Goal: Task Accomplishment & Management: Use online tool/utility

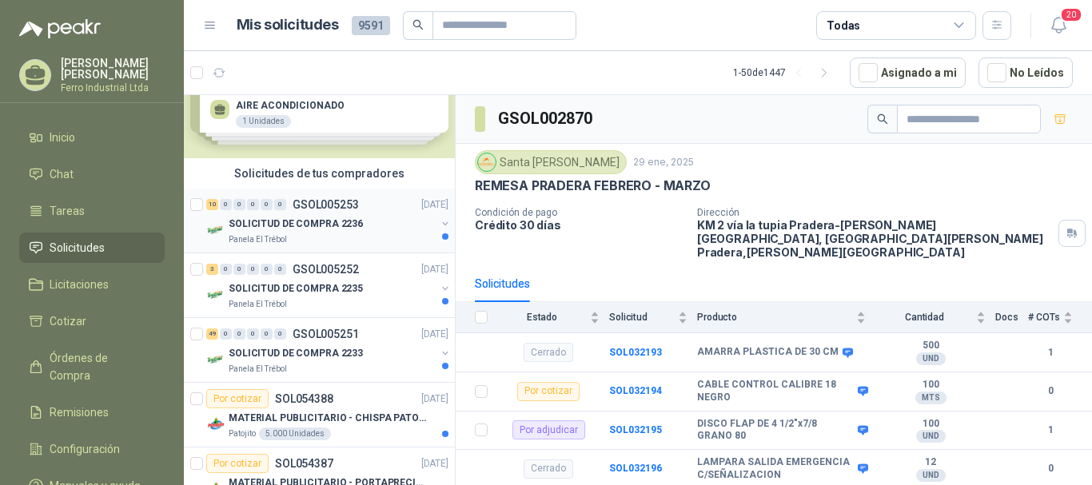
scroll to position [80, 0]
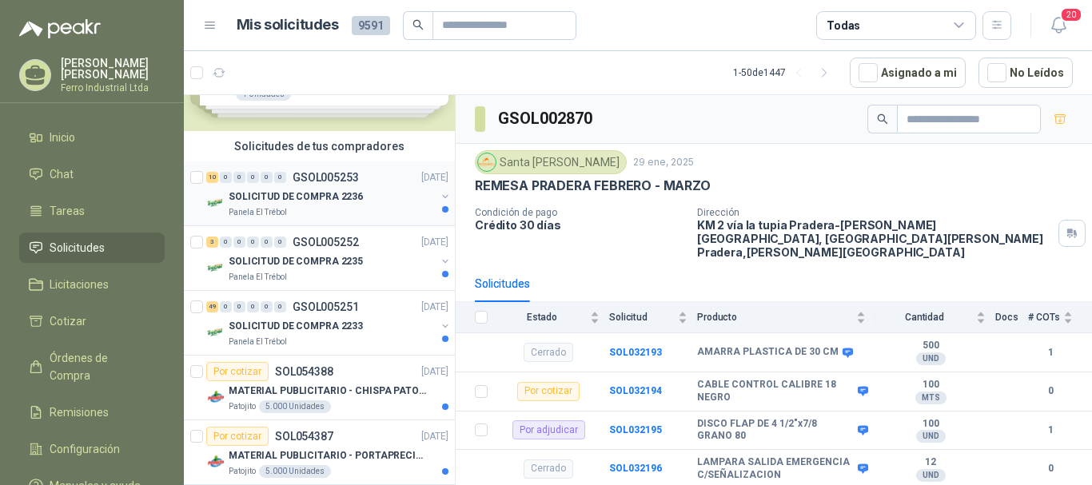
click at [326, 191] on p "SOLICITUD DE COMPRA 2236" at bounding box center [296, 197] width 134 height 15
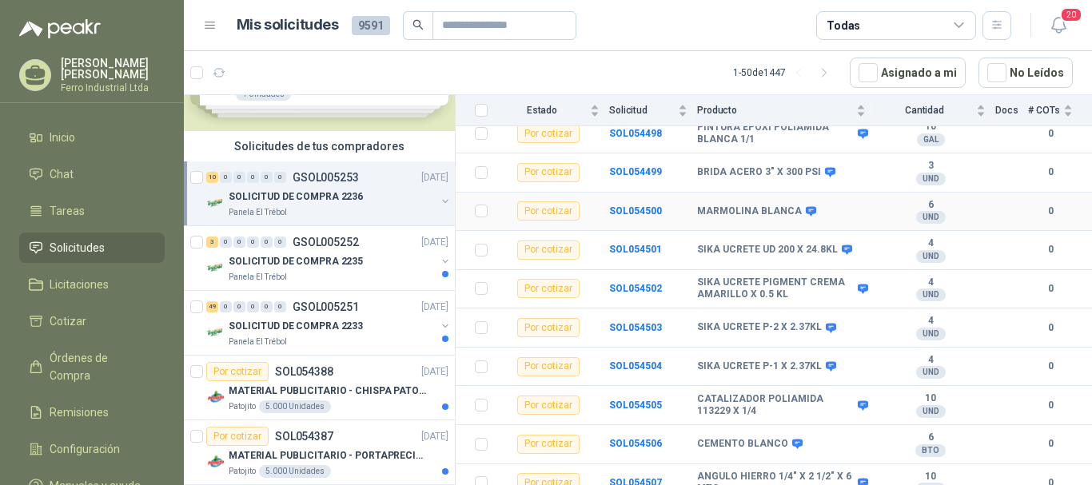
scroll to position [206, 0]
click at [345, 260] on p "SOLICITUD DE COMPRA 2235" at bounding box center [296, 261] width 134 height 15
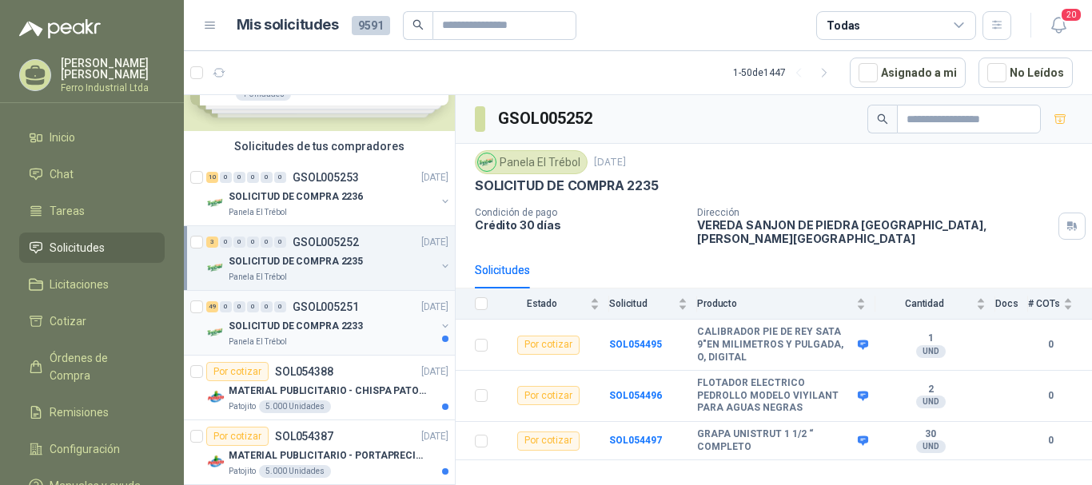
click at [361, 303] on div "49 0 0 0 0 0 GSOL005251 [DATE]" at bounding box center [329, 307] width 246 height 19
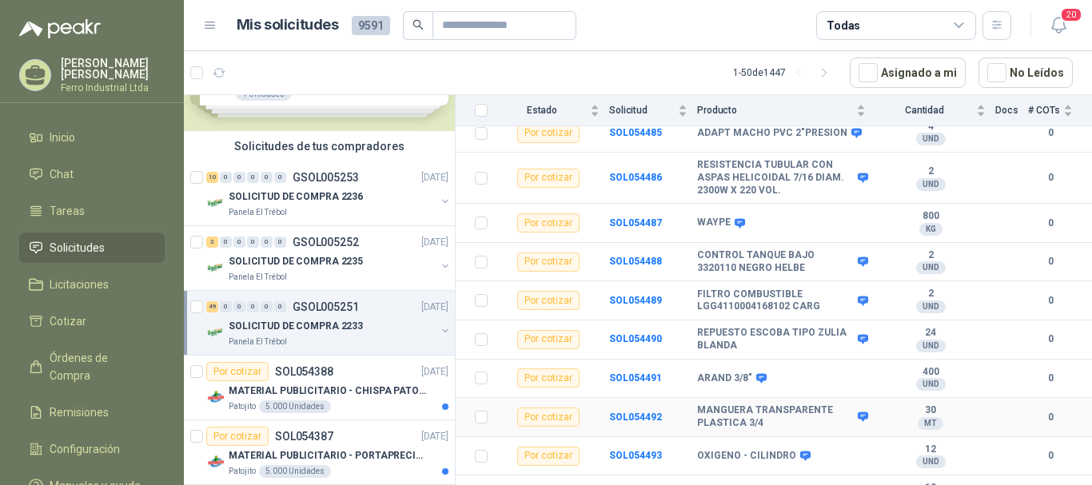
scroll to position [1747, 0]
click at [360, 401] on div "Patojito 5.000 Unidades" at bounding box center [339, 407] width 220 height 13
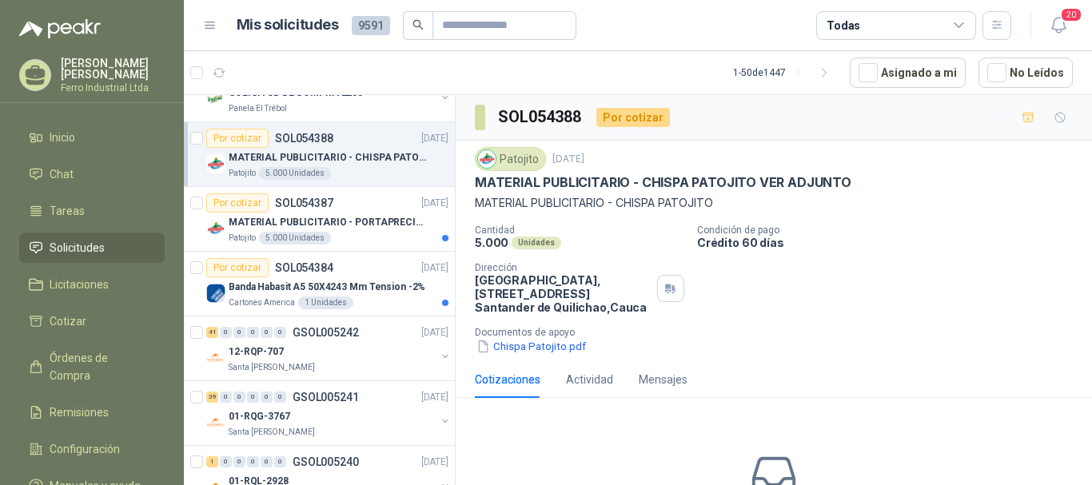
scroll to position [320, 0]
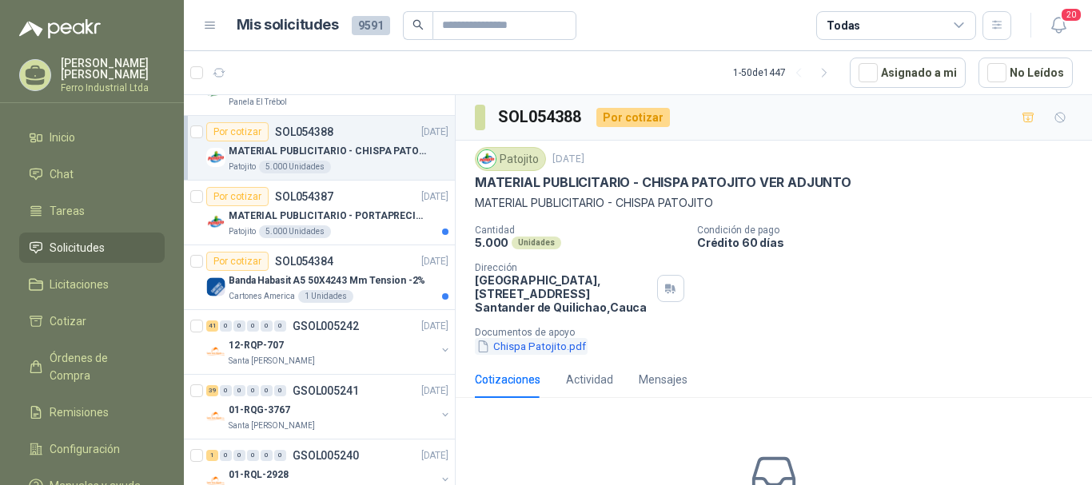
click at [553, 345] on button "Chispa Patojito.pdf" at bounding box center [531, 346] width 113 height 17
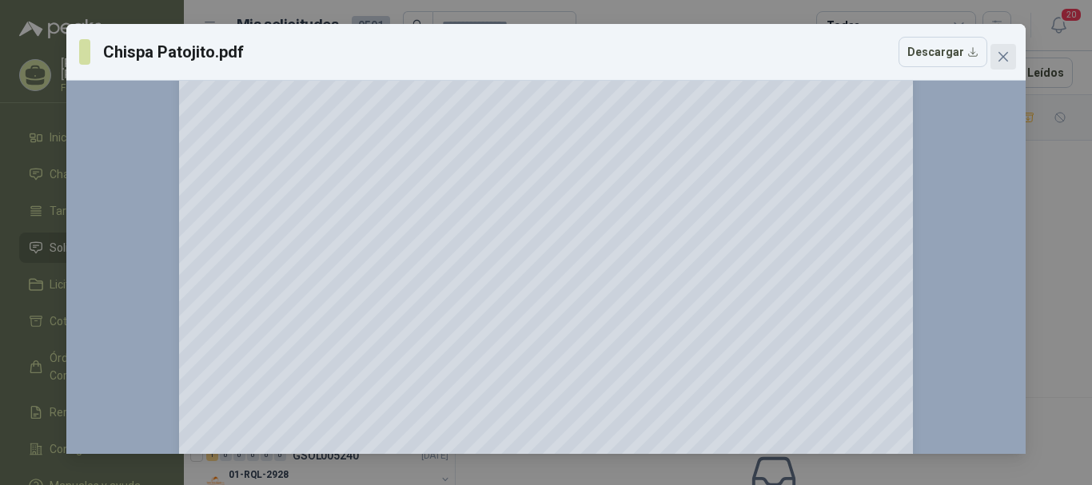
click at [1000, 59] on icon "close" at bounding box center [1003, 56] width 13 height 13
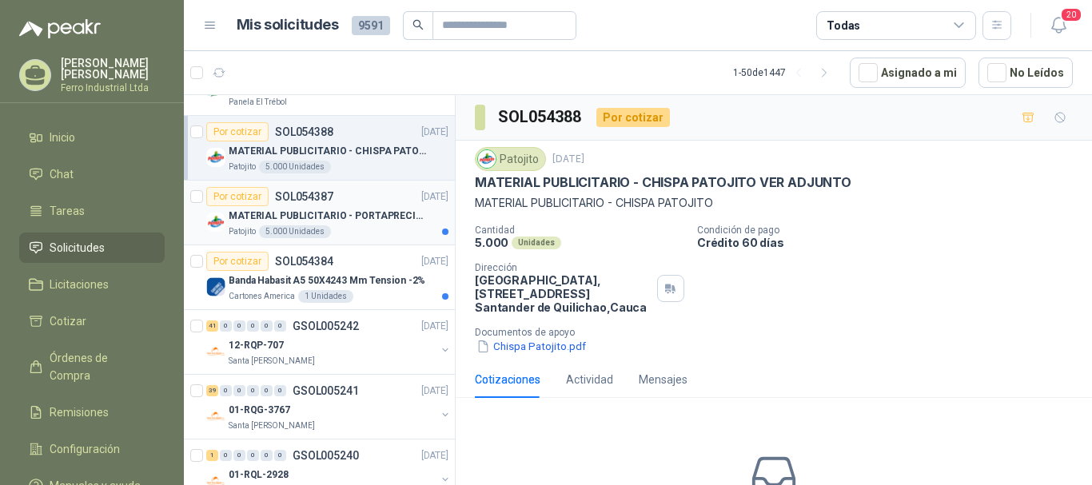
click at [375, 198] on div "Por cotizar SOL054387 [DATE]" at bounding box center [327, 196] width 242 height 19
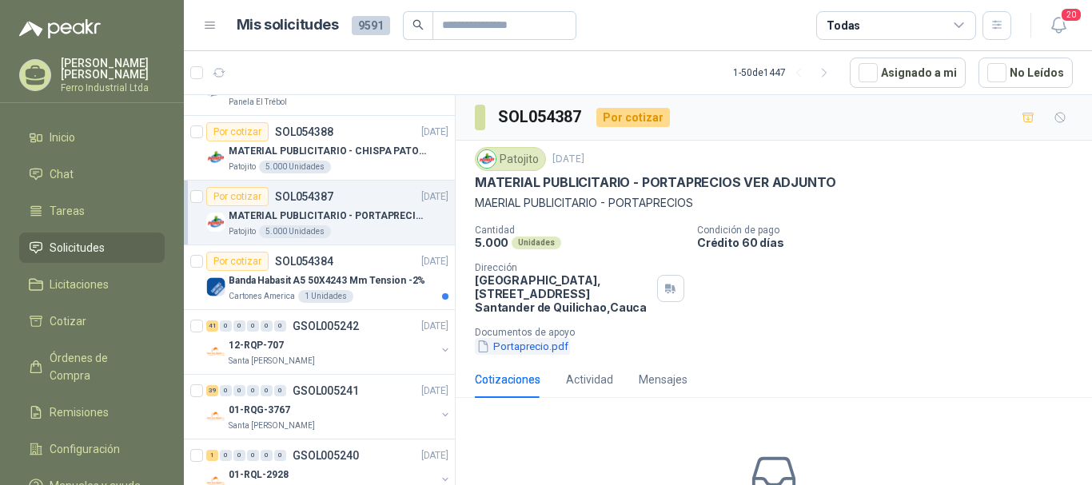
click at [555, 352] on button "Portaprecio.pdf" at bounding box center [522, 346] width 95 height 17
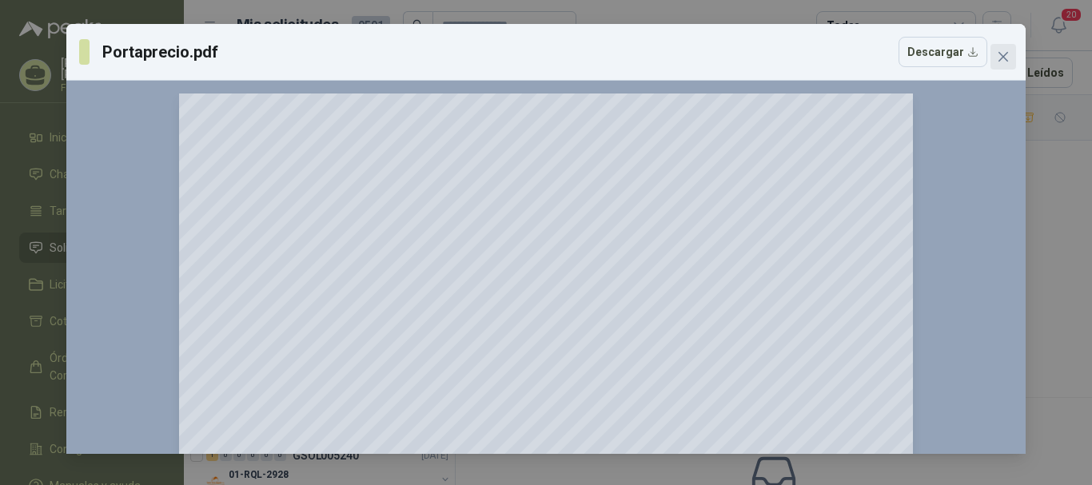
click at [1003, 58] on icon "close" at bounding box center [1004, 57] width 10 height 10
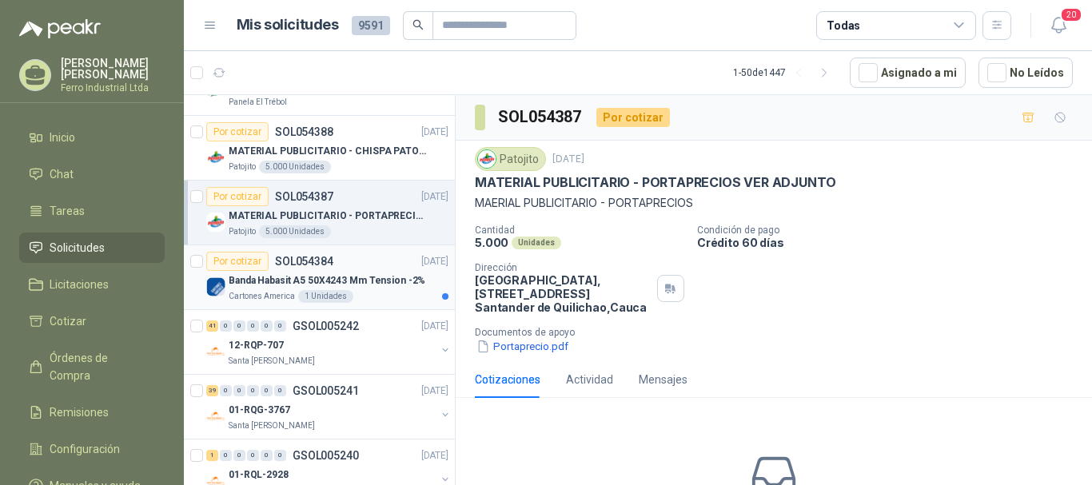
click at [379, 264] on div "Por cotizar SOL054384 [DATE]" at bounding box center [327, 261] width 242 height 19
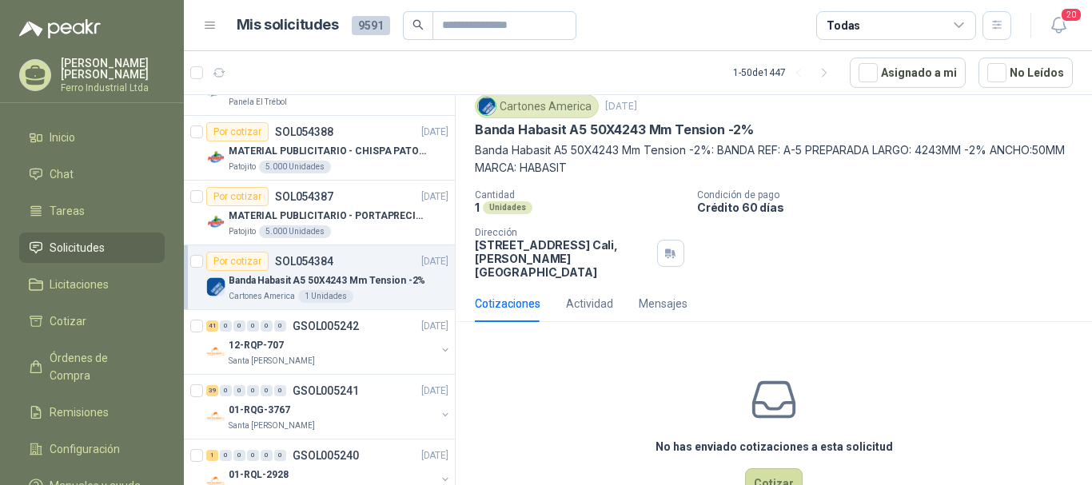
scroll to position [80, 0]
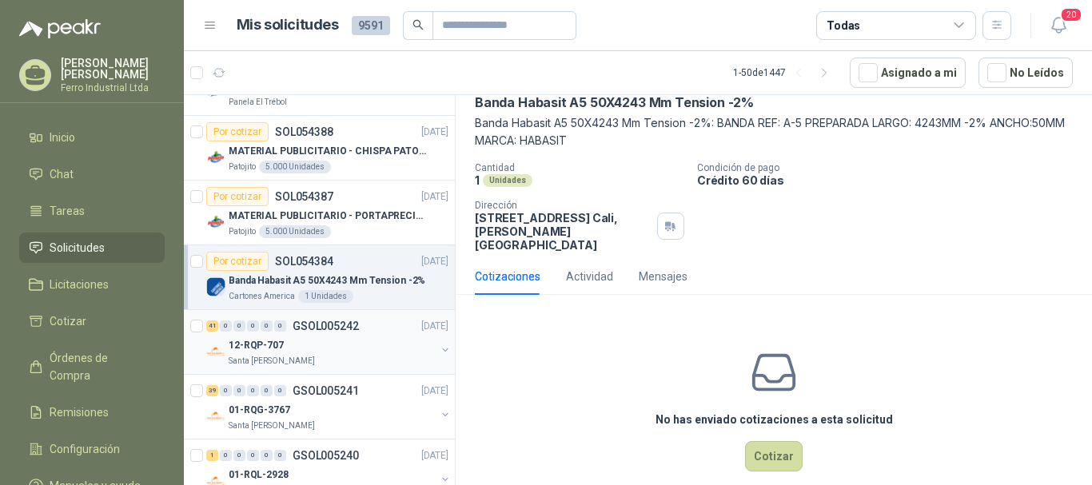
click at [393, 353] on div "12-RQP-707" at bounding box center [332, 345] width 207 height 19
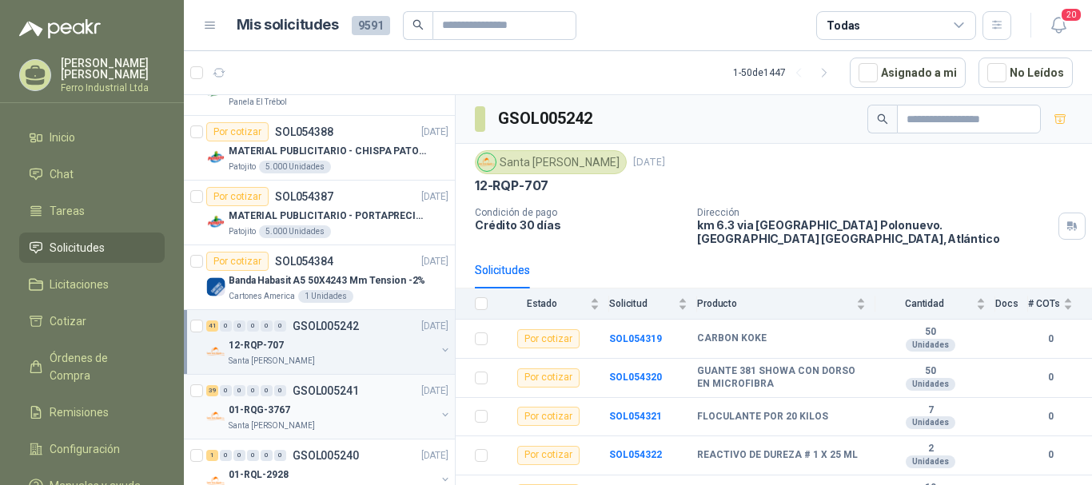
scroll to position [400, 0]
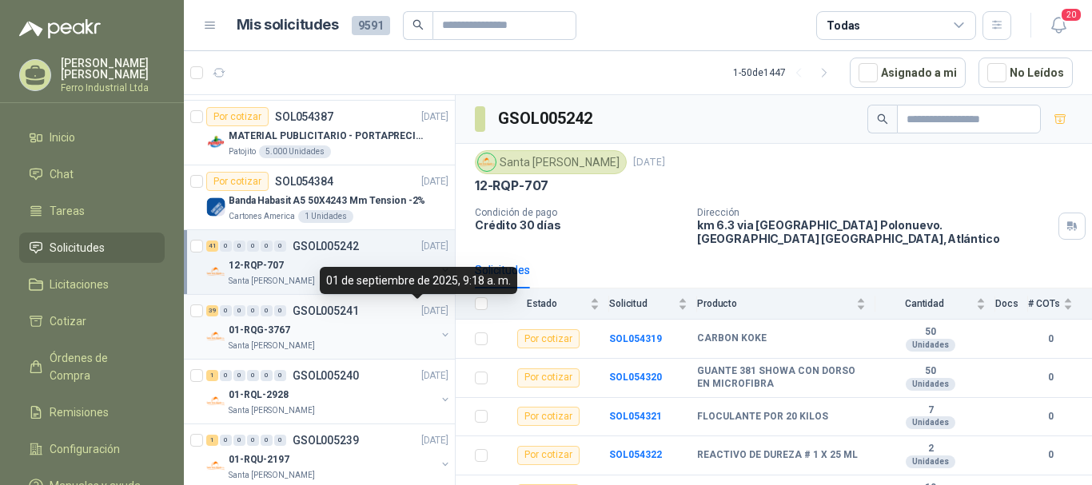
click at [385, 327] on div "01-RQG-3767" at bounding box center [332, 330] width 207 height 19
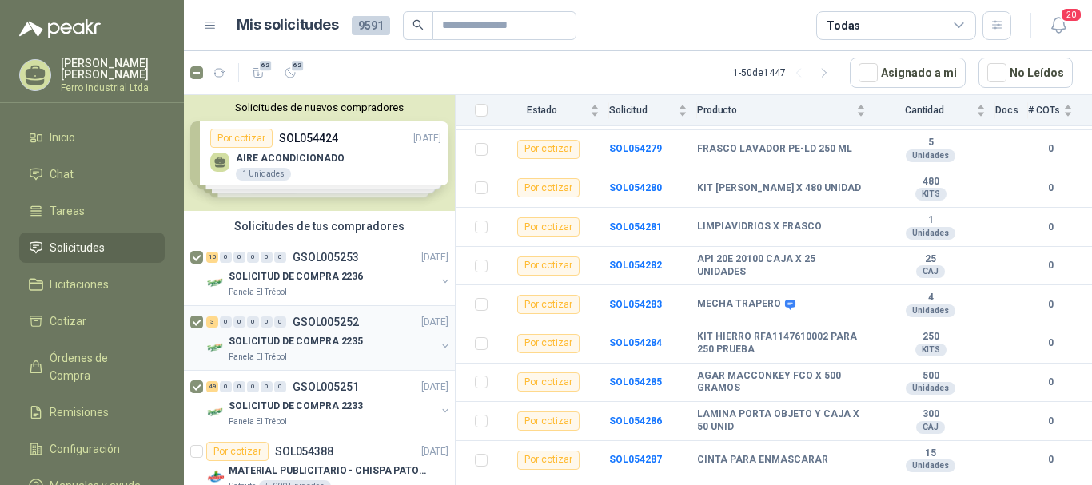
scroll to position [80, 0]
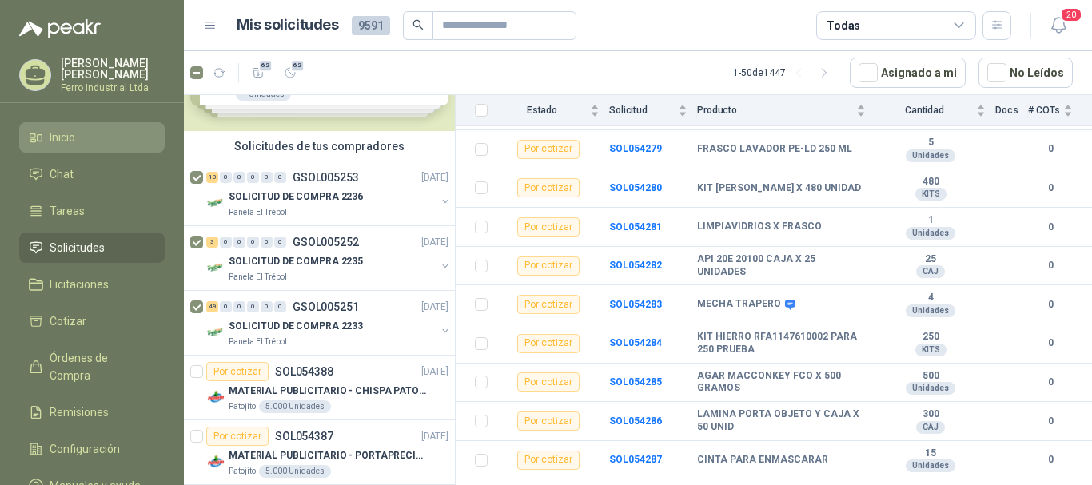
drag, startPoint x: 267, startPoint y: 75, endPoint x: 142, endPoint y: 128, distance: 135.5
click at [267, 75] on button "62" at bounding box center [259, 73] width 26 height 26
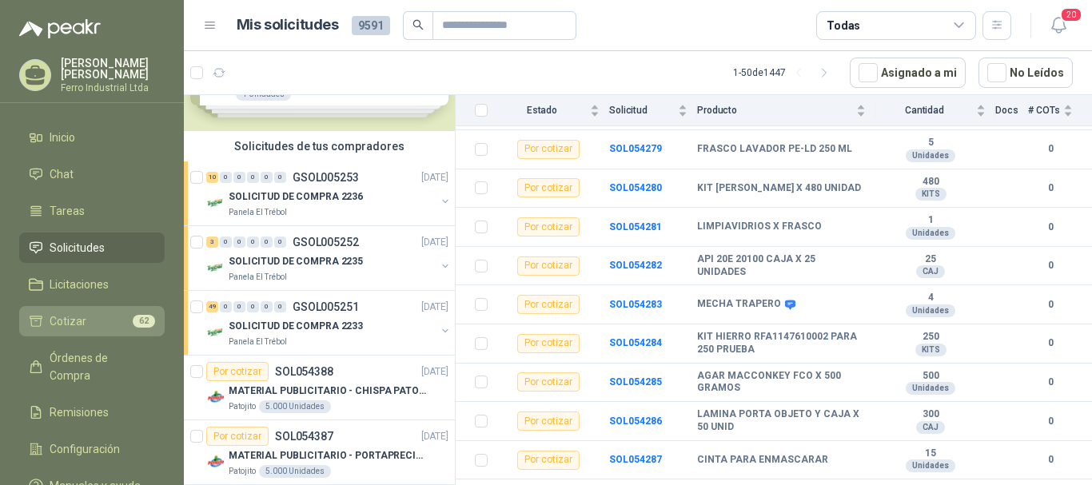
click at [79, 316] on span "Cotizar" at bounding box center [68, 322] width 37 height 18
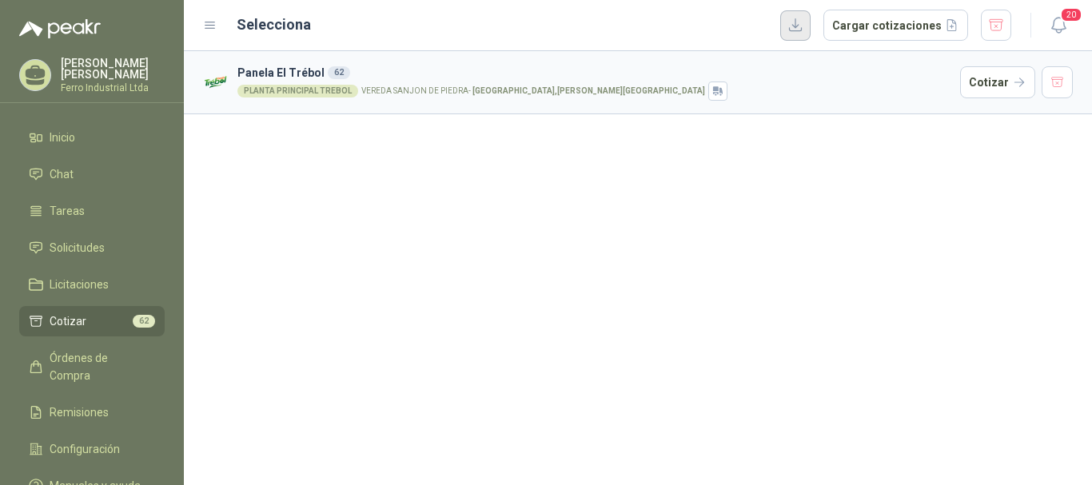
click at [806, 30] on button "button" at bounding box center [796, 25] width 30 height 30
click at [1056, 85] on button "button" at bounding box center [1058, 82] width 32 height 32
